Goal: Task Accomplishment & Management: Use online tool/utility

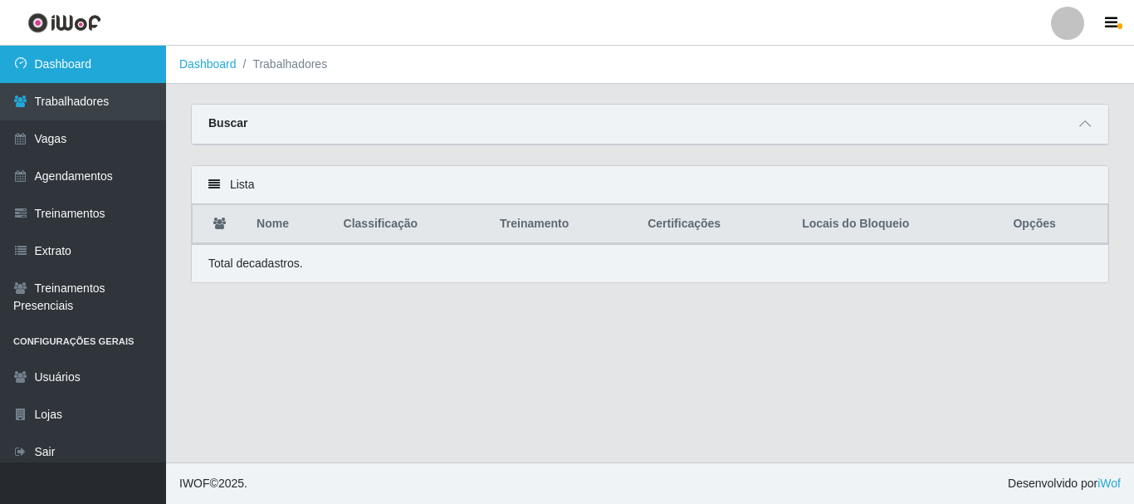
click at [111, 69] on link "Dashboard" at bounding box center [83, 64] width 166 height 37
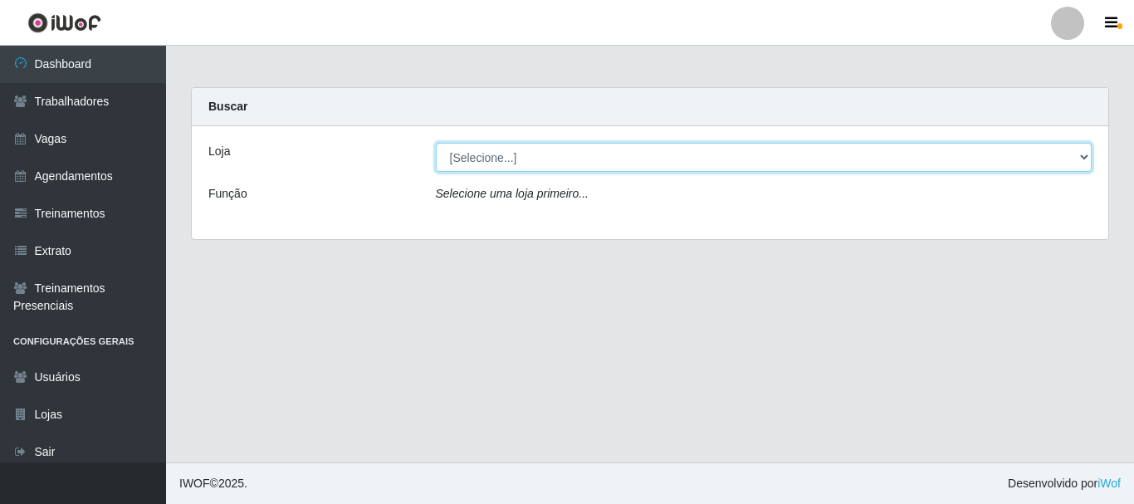
click at [551, 166] on select "[Selecione...] Supermercado Queiroz - Caicó" at bounding box center [764, 157] width 657 height 29
select select "512"
click at [436, 143] on select "[Selecione...] Supermercado Queiroz - Caicó" at bounding box center [764, 157] width 657 height 29
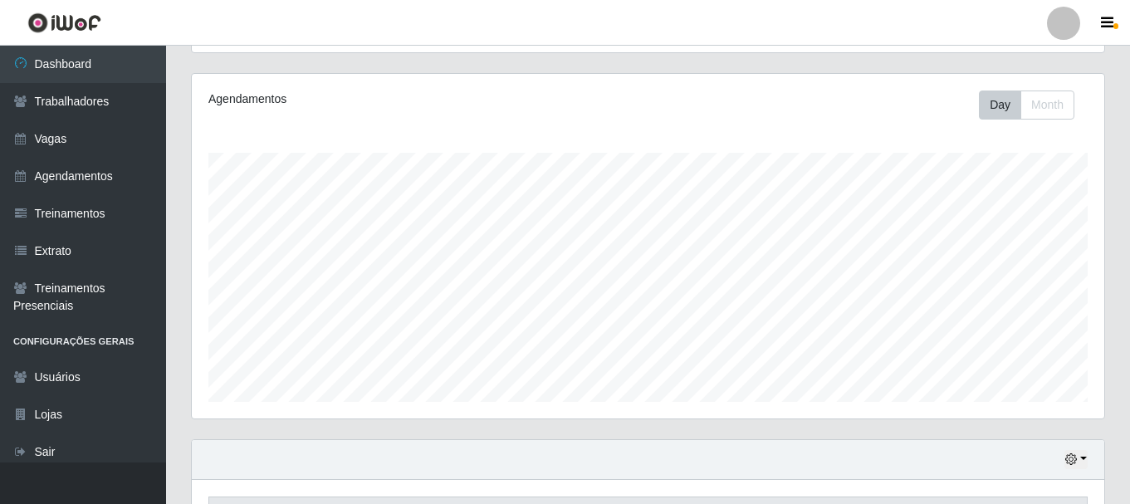
scroll to position [377, 0]
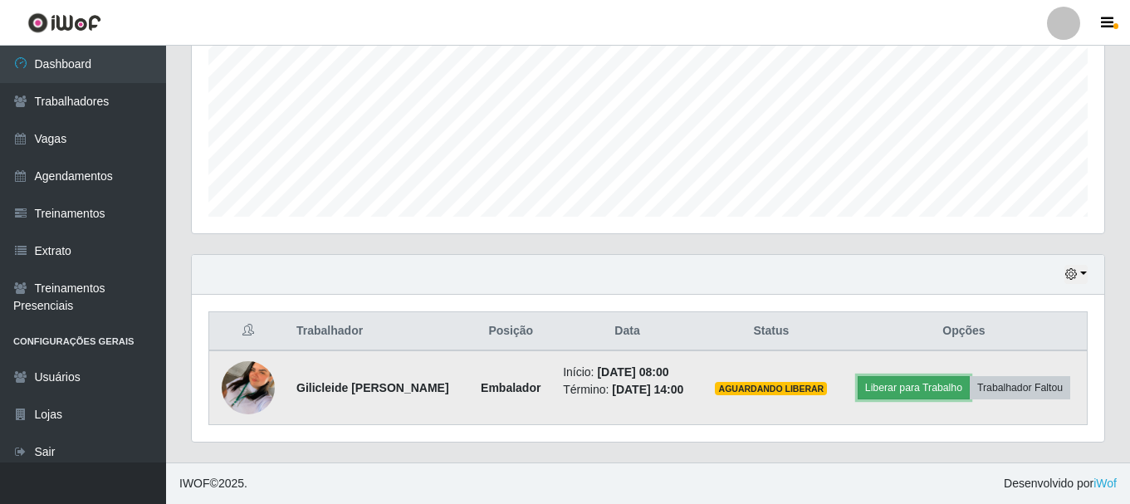
click at [909, 379] on button "Liberar para Trabalho" at bounding box center [914, 387] width 112 height 23
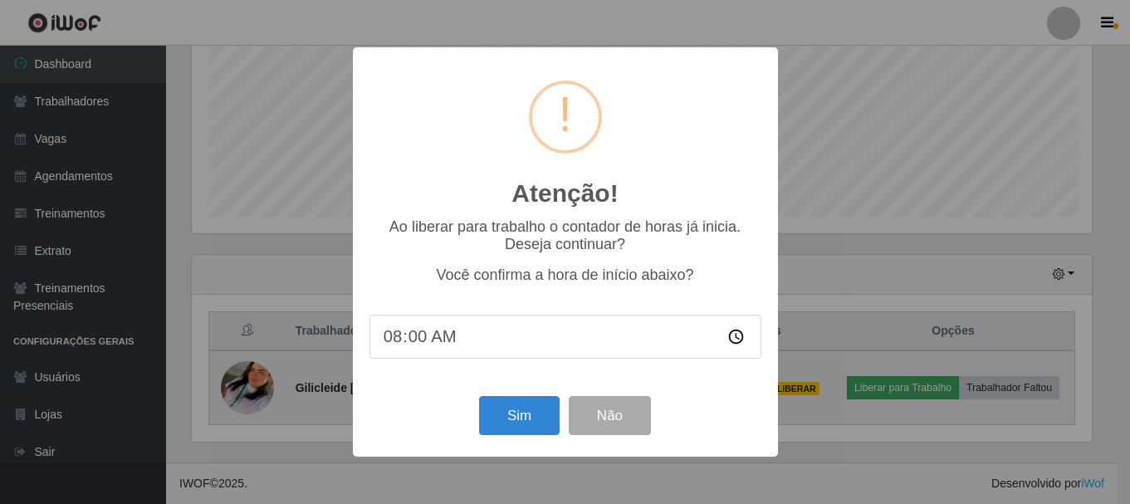
scroll to position [345, 904]
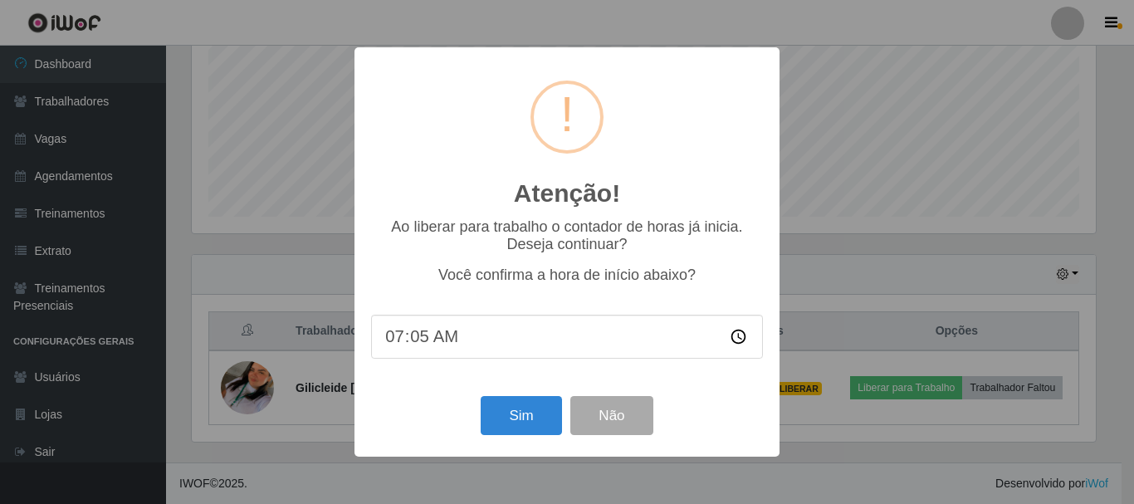
type input "07:59"
click at [541, 418] on button "Sim" at bounding box center [521, 415] width 81 height 39
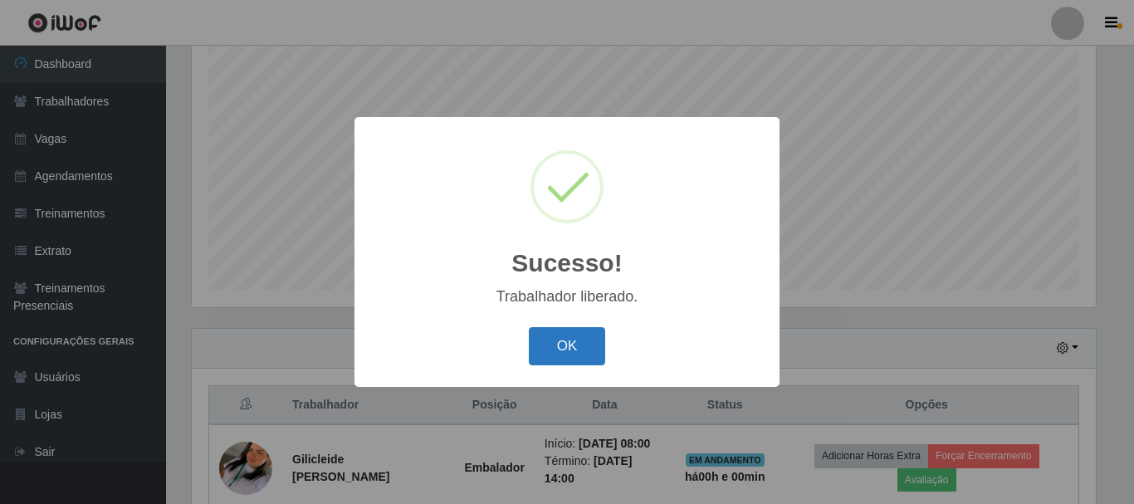
click at [574, 355] on button "OK" at bounding box center [567, 346] width 77 height 39
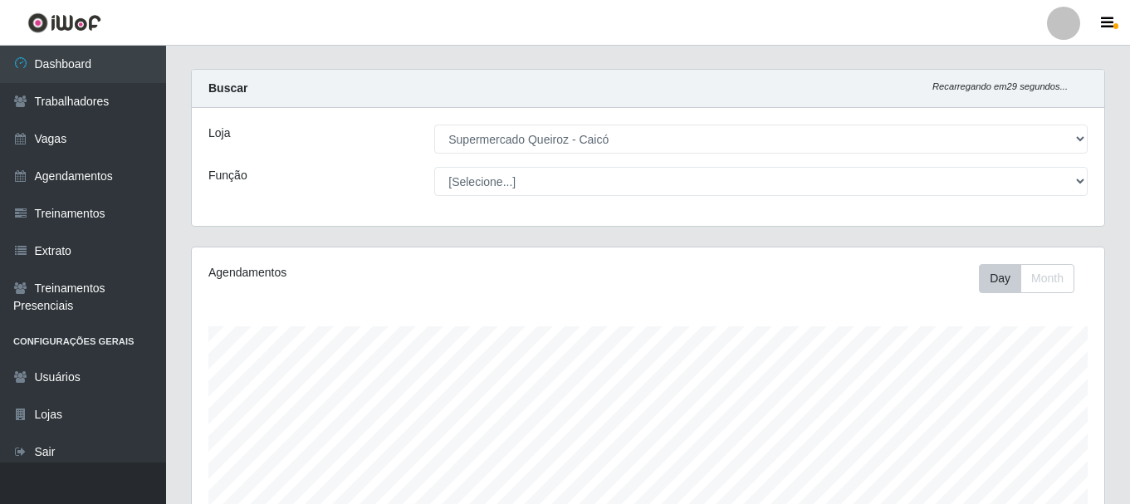
scroll to position [0, 0]
